Goal: Task Accomplishment & Management: Use online tool/utility

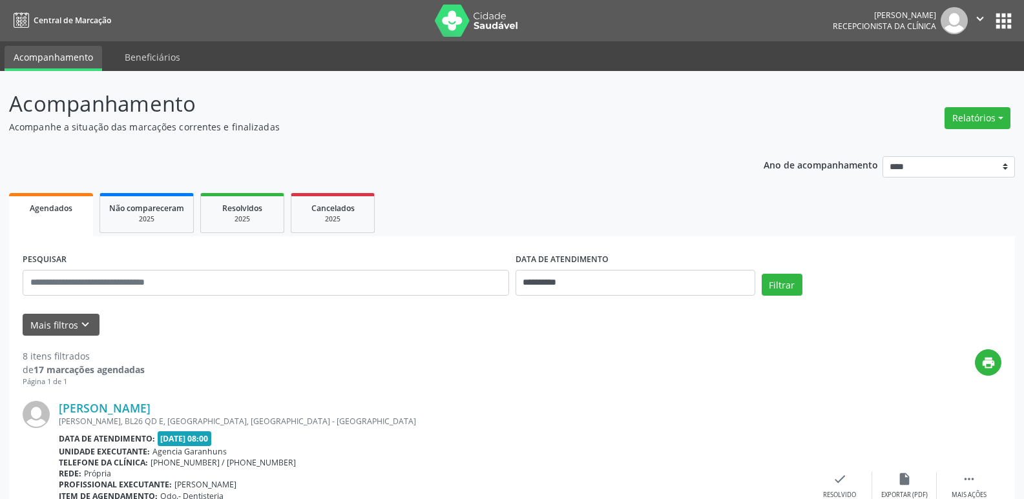
click at [970, 114] on button "Relatórios" at bounding box center [978, 118] width 66 height 22
click at [939, 140] on link "Agendamentos" at bounding box center [941, 146] width 139 height 18
select select "*"
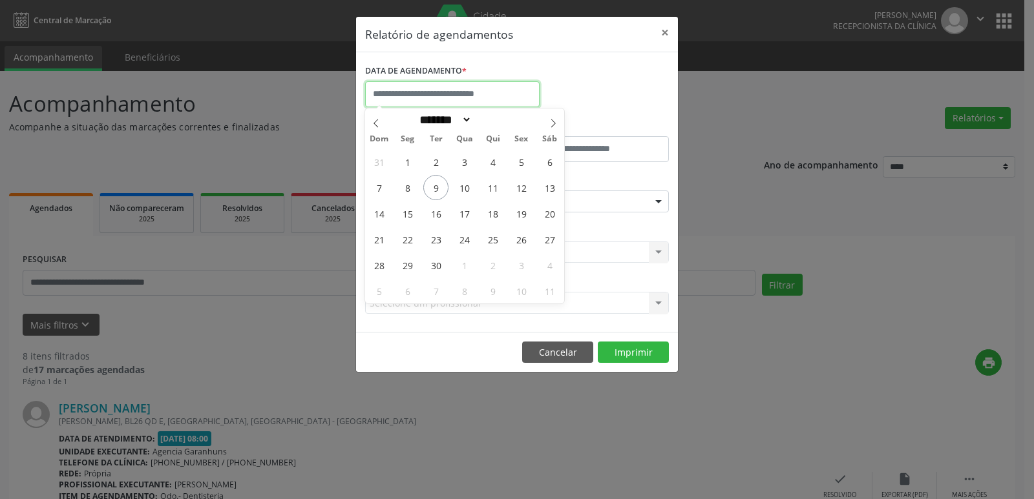
click at [458, 97] on input "text" at bounding box center [452, 94] width 174 height 26
click at [500, 186] on span "11" at bounding box center [492, 187] width 25 height 25
type input "**********"
click at [500, 186] on span "11" at bounding box center [492, 187] width 25 height 25
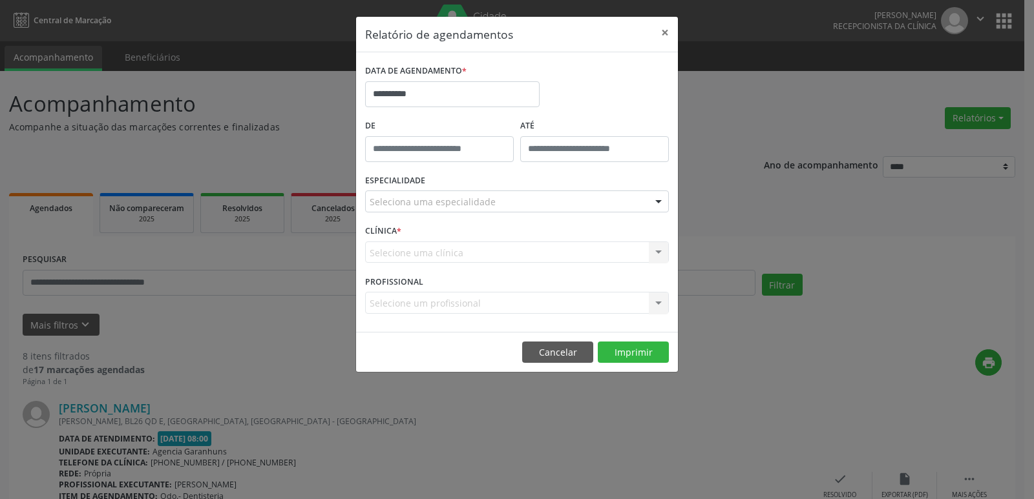
click at [494, 202] on div "Seleciona uma especialidade" at bounding box center [517, 202] width 304 height 22
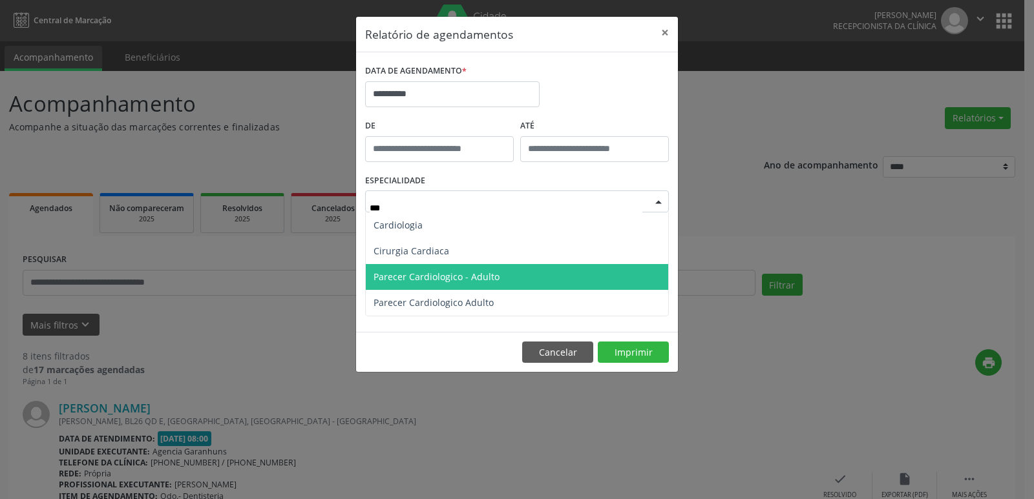
type input "****"
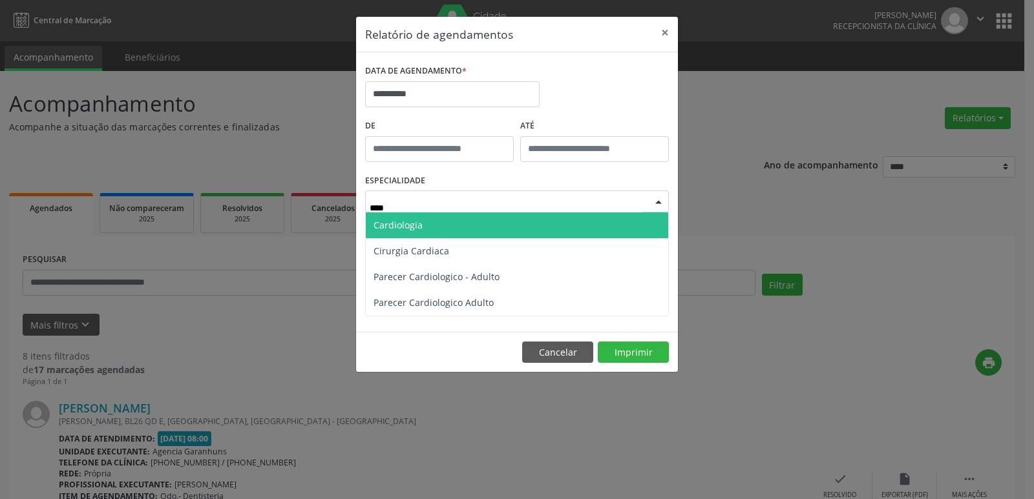
click at [476, 220] on span "Cardiologia" at bounding box center [517, 226] width 302 height 26
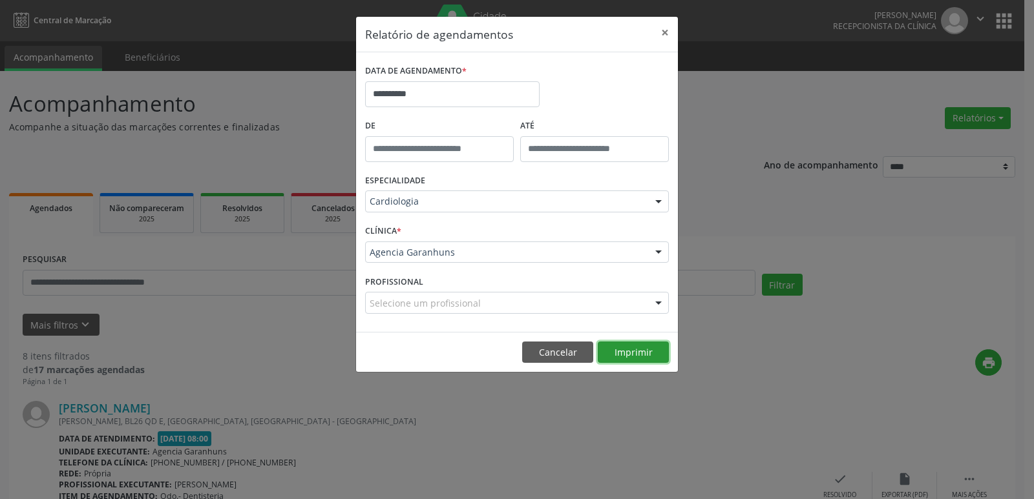
click at [627, 343] on button "Imprimir" at bounding box center [633, 353] width 71 height 22
